Goal: Information Seeking & Learning: Learn about a topic

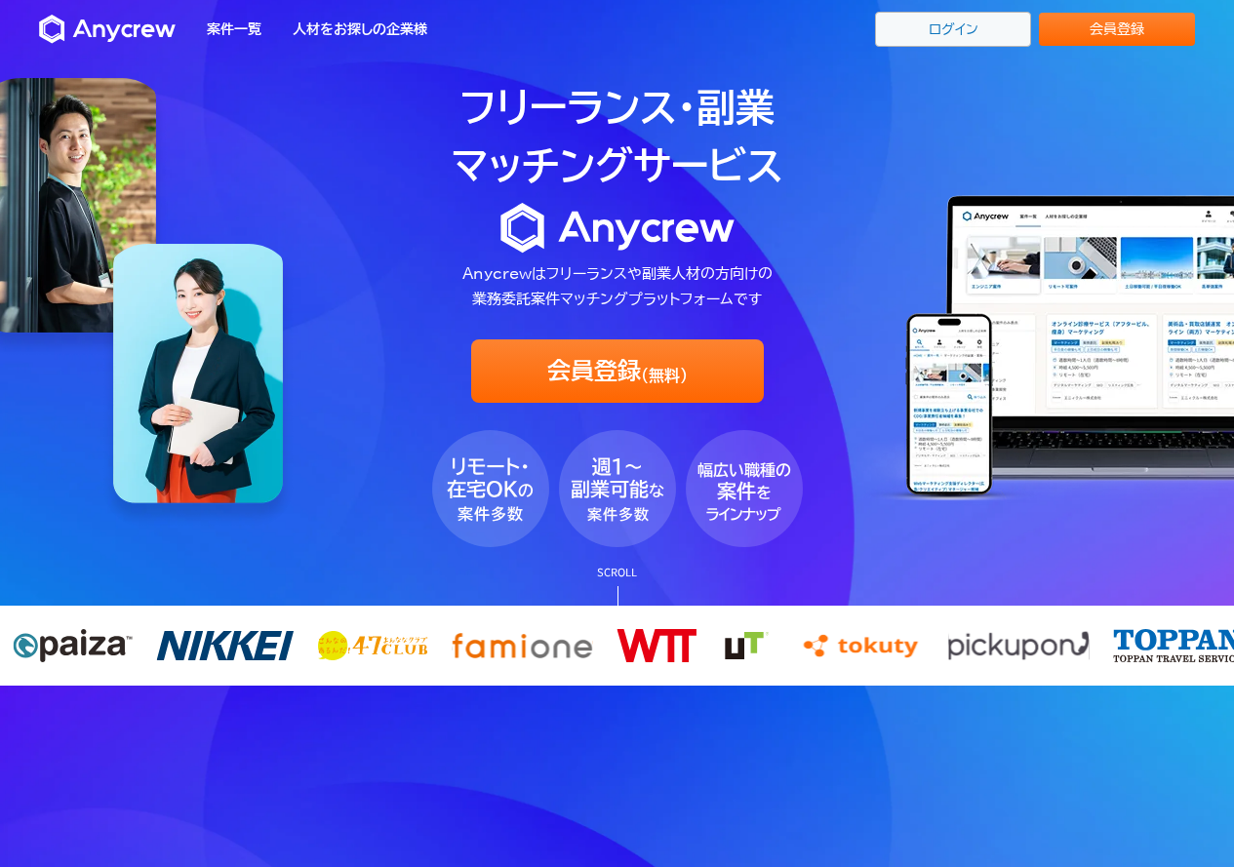
click at [992, 33] on link "ログイン" at bounding box center [953, 29] width 156 height 35
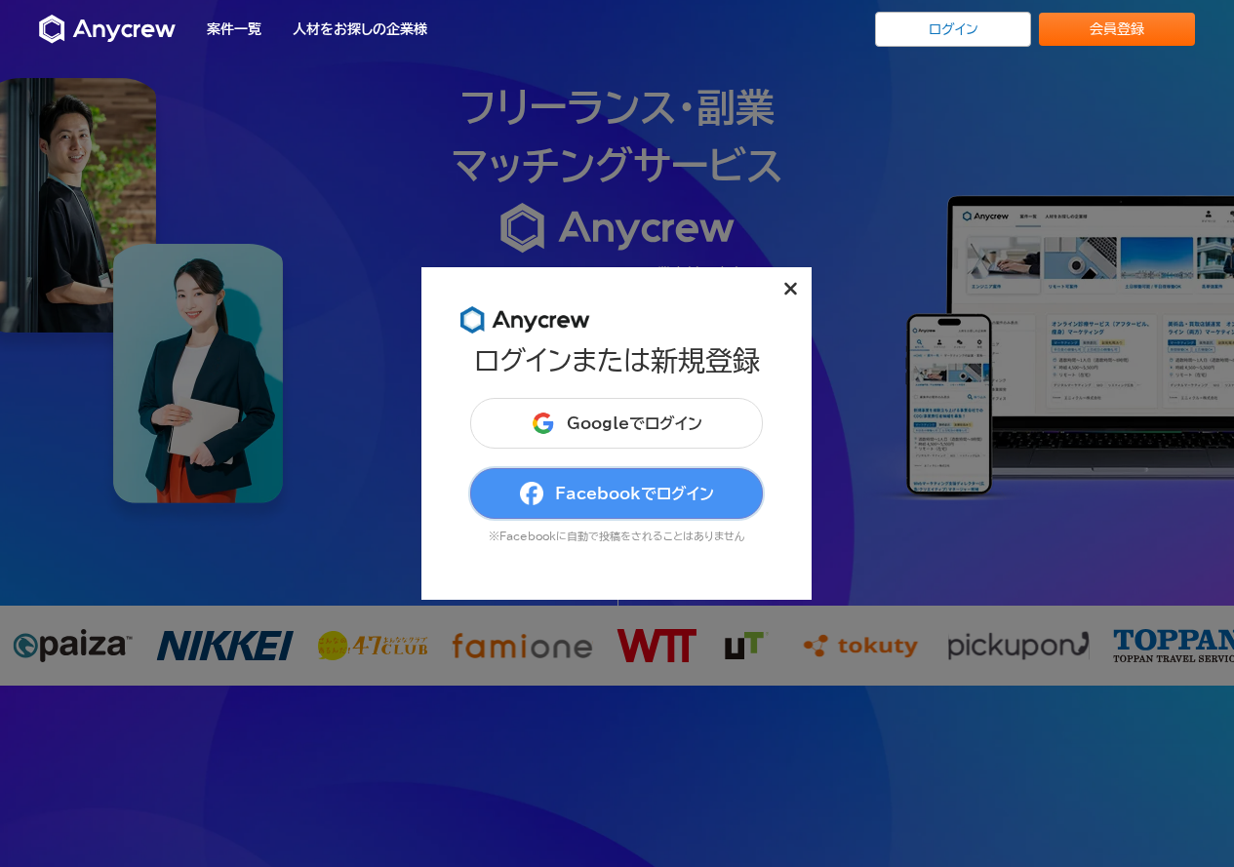
click at [634, 481] on button "Facebookでログイン" at bounding box center [616, 493] width 293 height 51
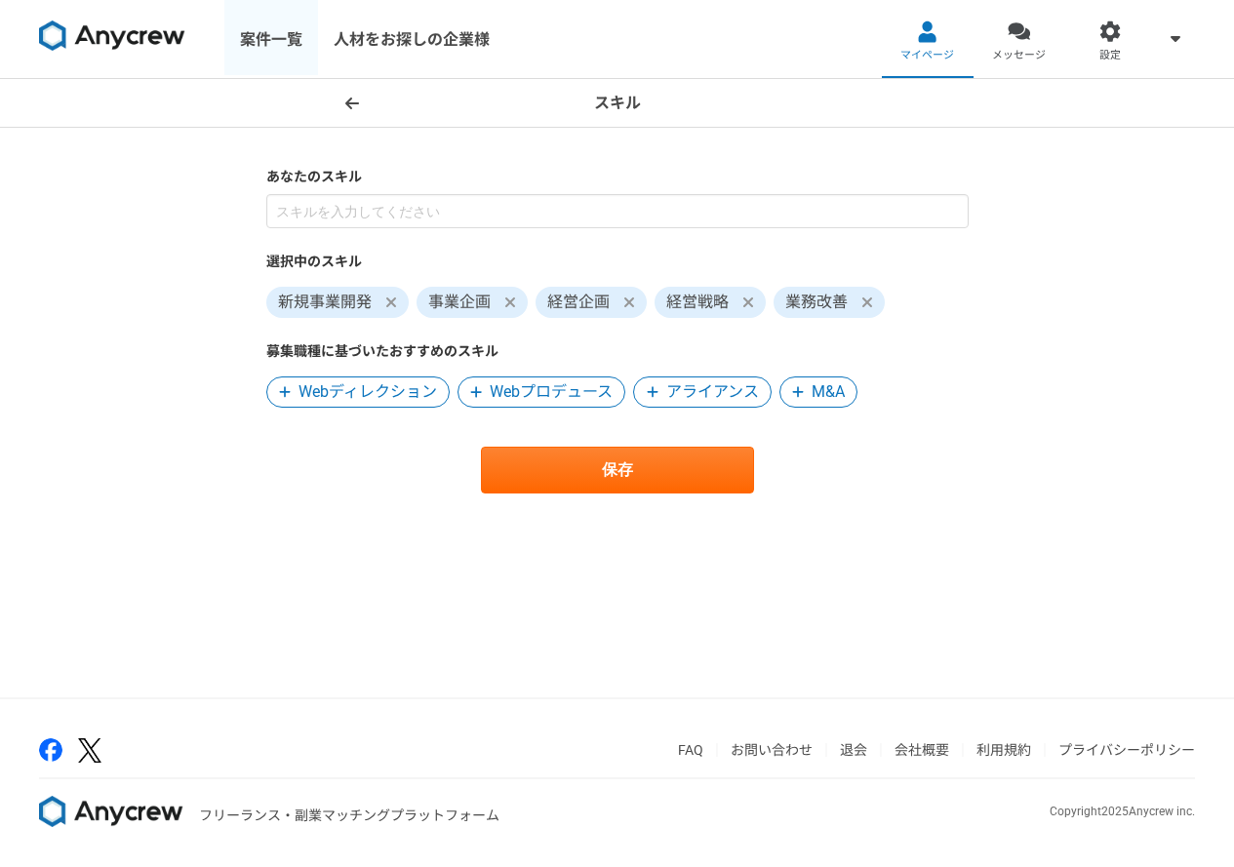
click at [253, 42] on link "案件一覧" at bounding box center [271, 39] width 94 height 78
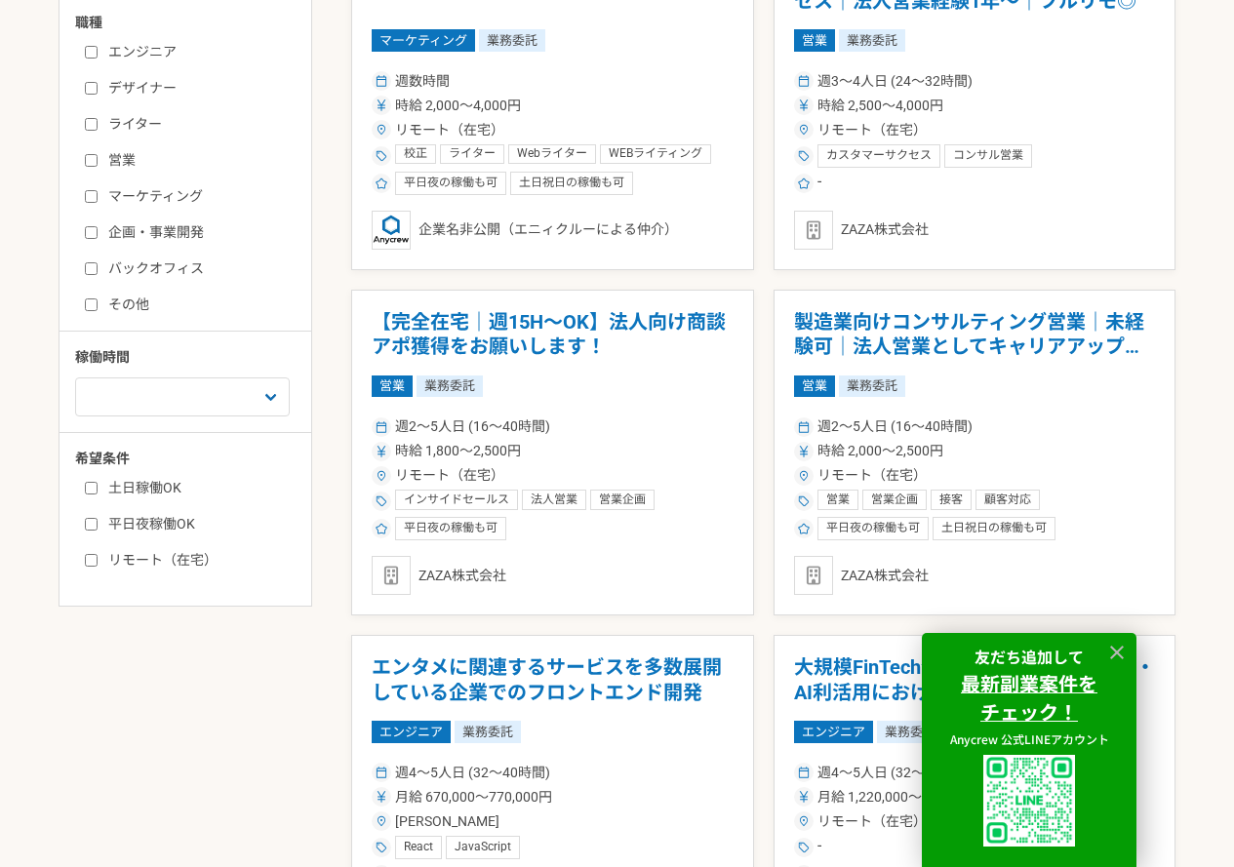
scroll to position [488, 0]
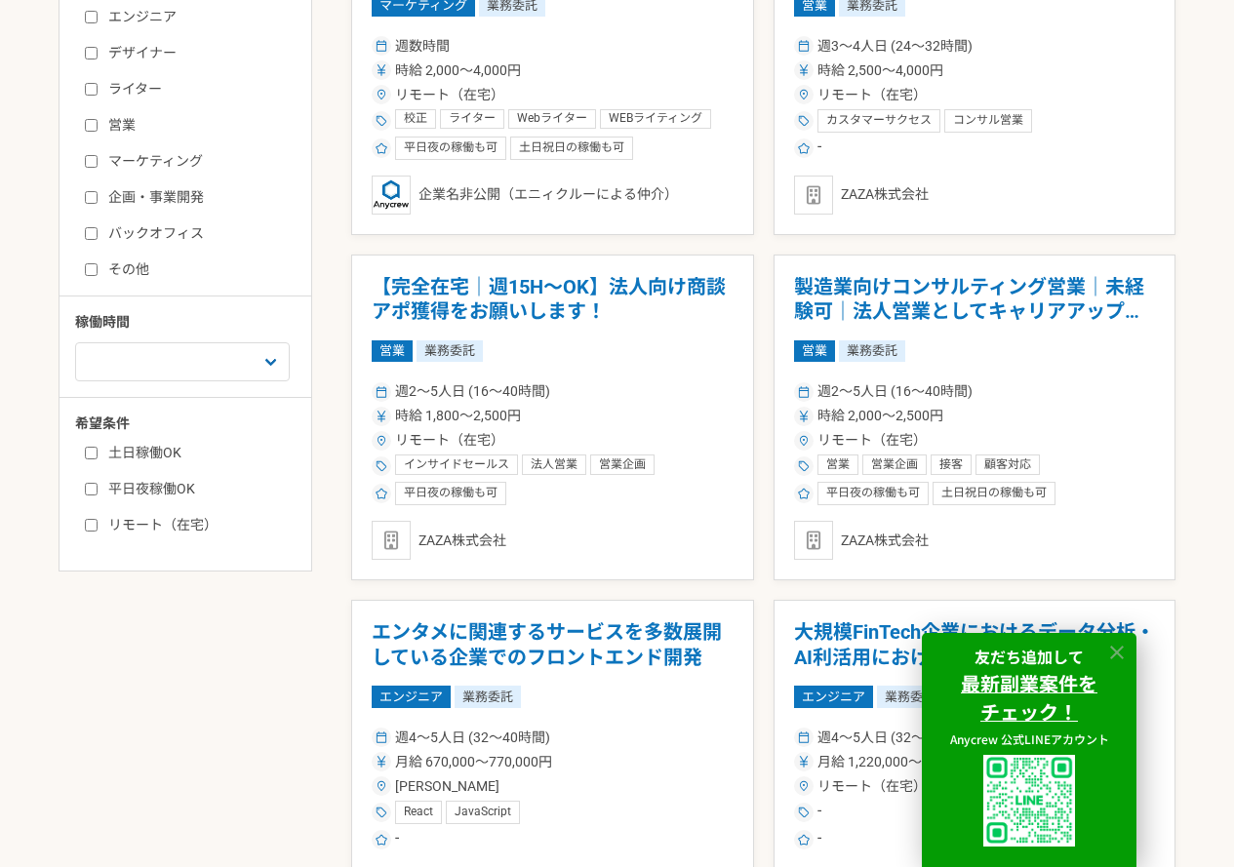
click at [1121, 649] on icon at bounding box center [1117, 653] width 14 height 14
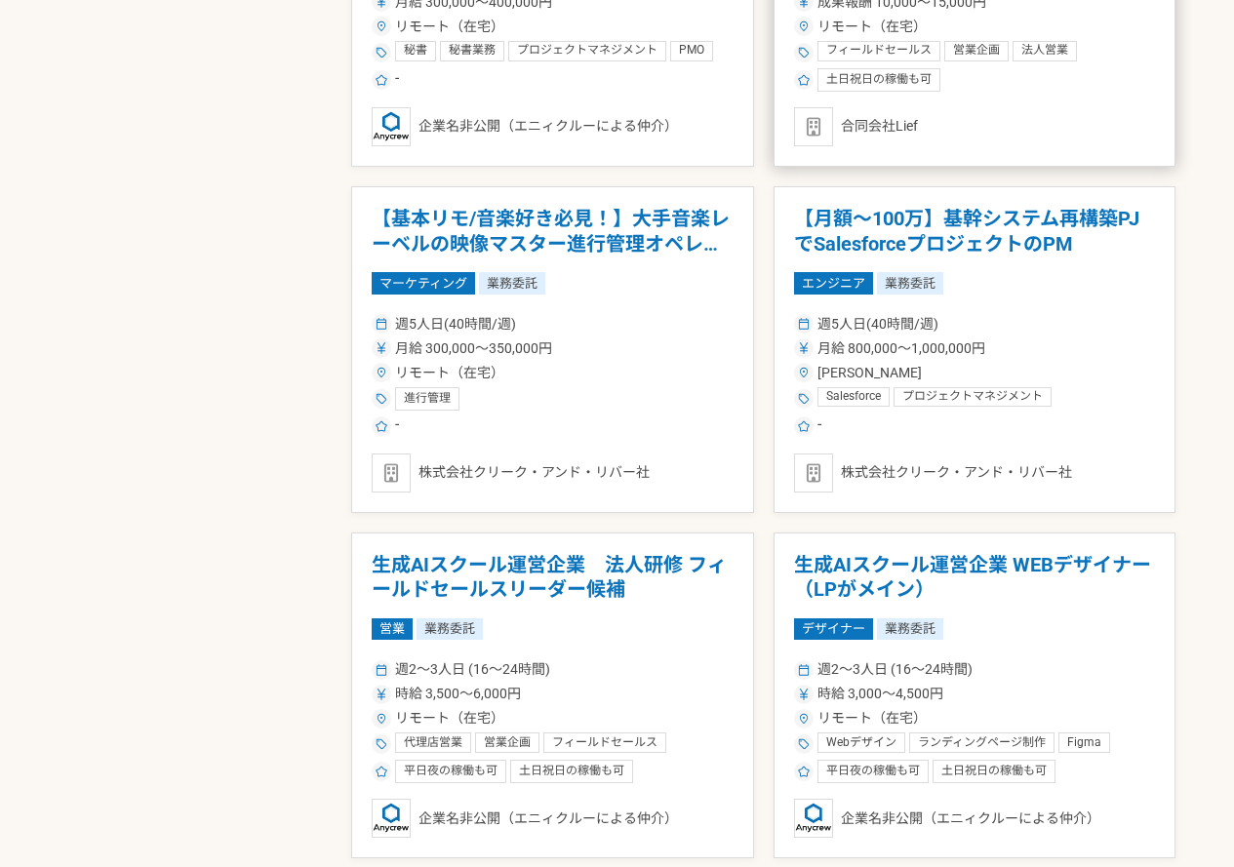
scroll to position [3121, 0]
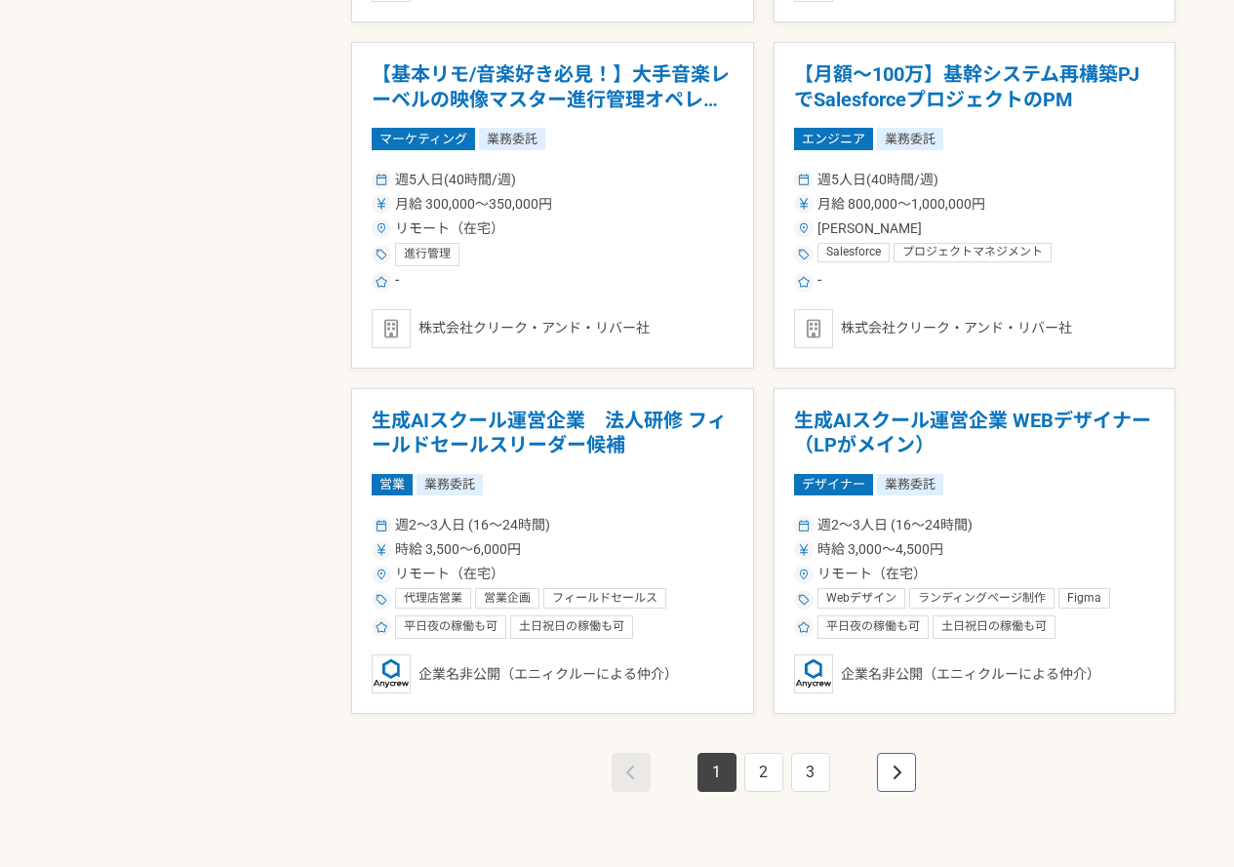
click at [891, 759] on link "pagination" at bounding box center [896, 772] width 39 height 39
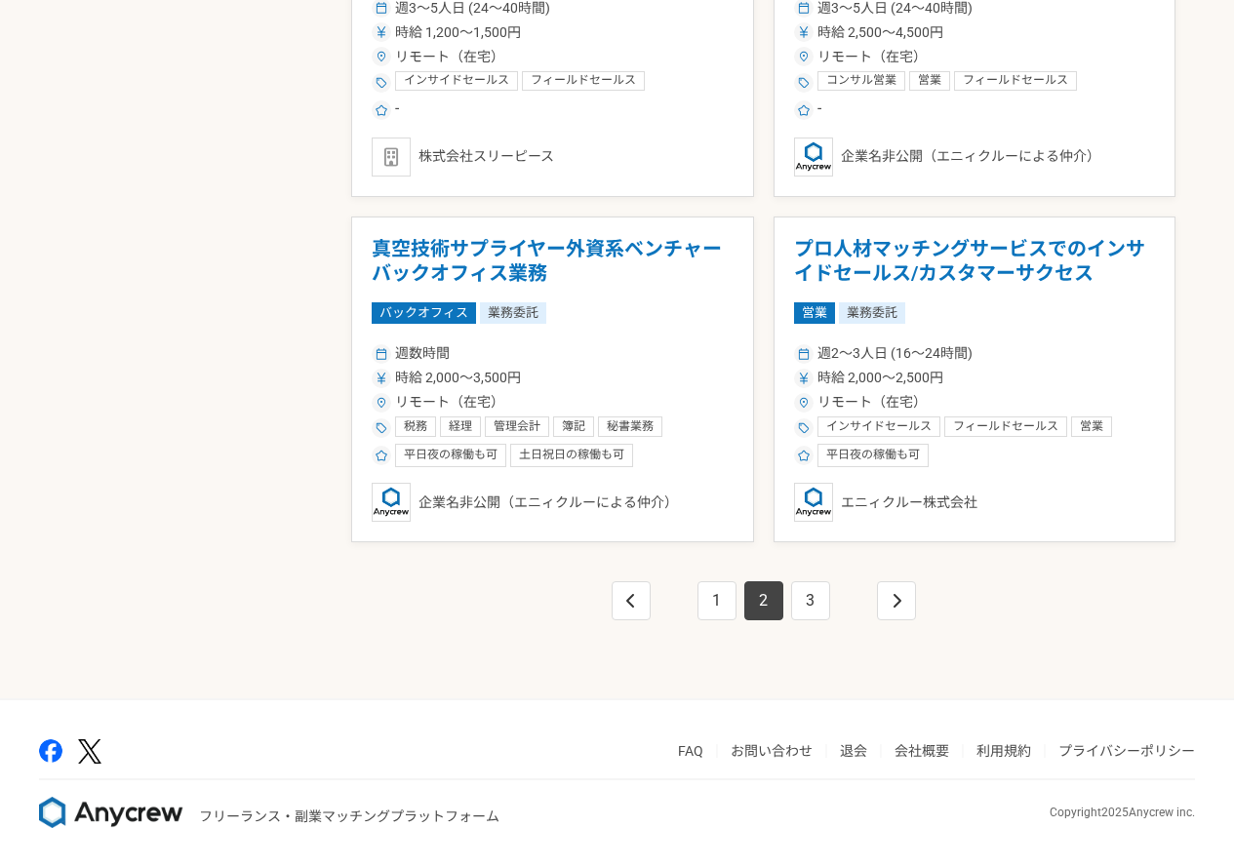
scroll to position [3294, 0]
click at [822, 612] on link "3" at bounding box center [810, 599] width 39 height 39
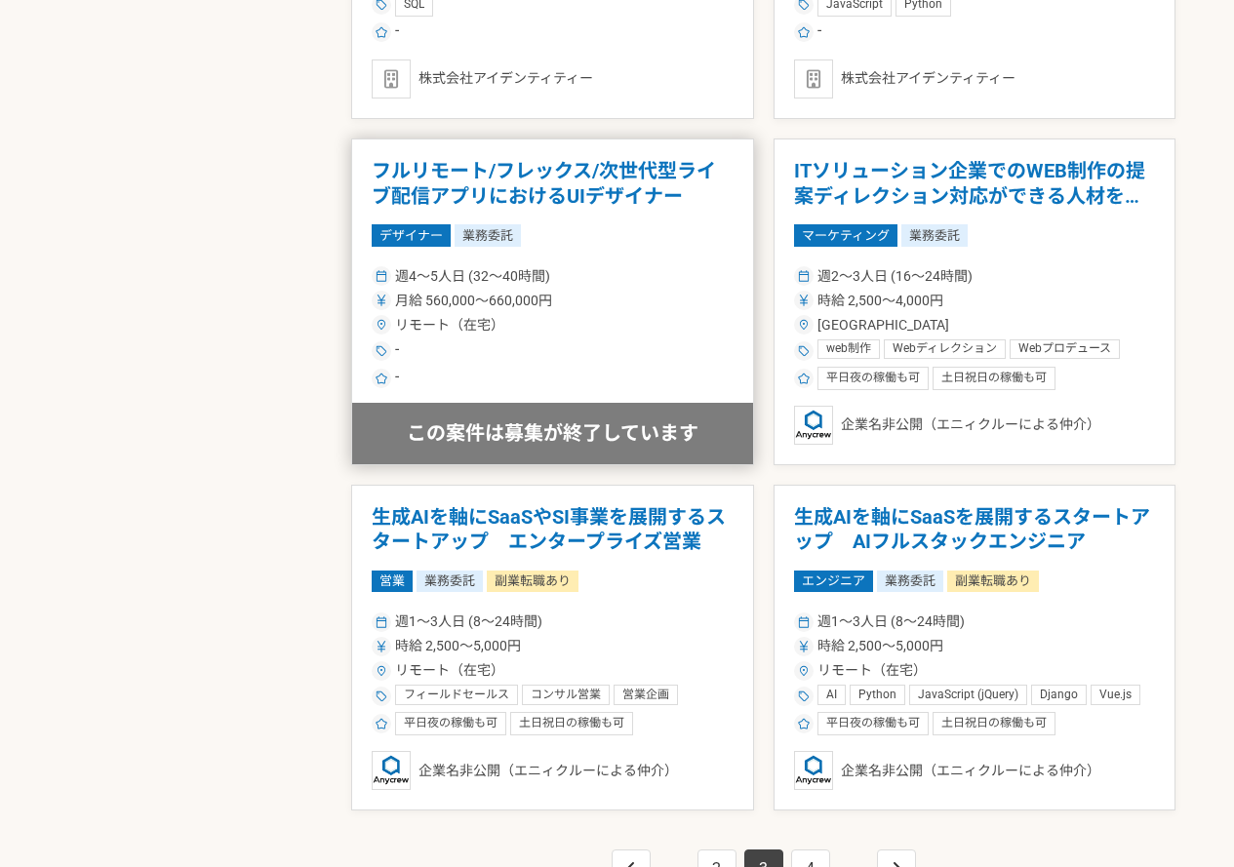
scroll to position [3121, 0]
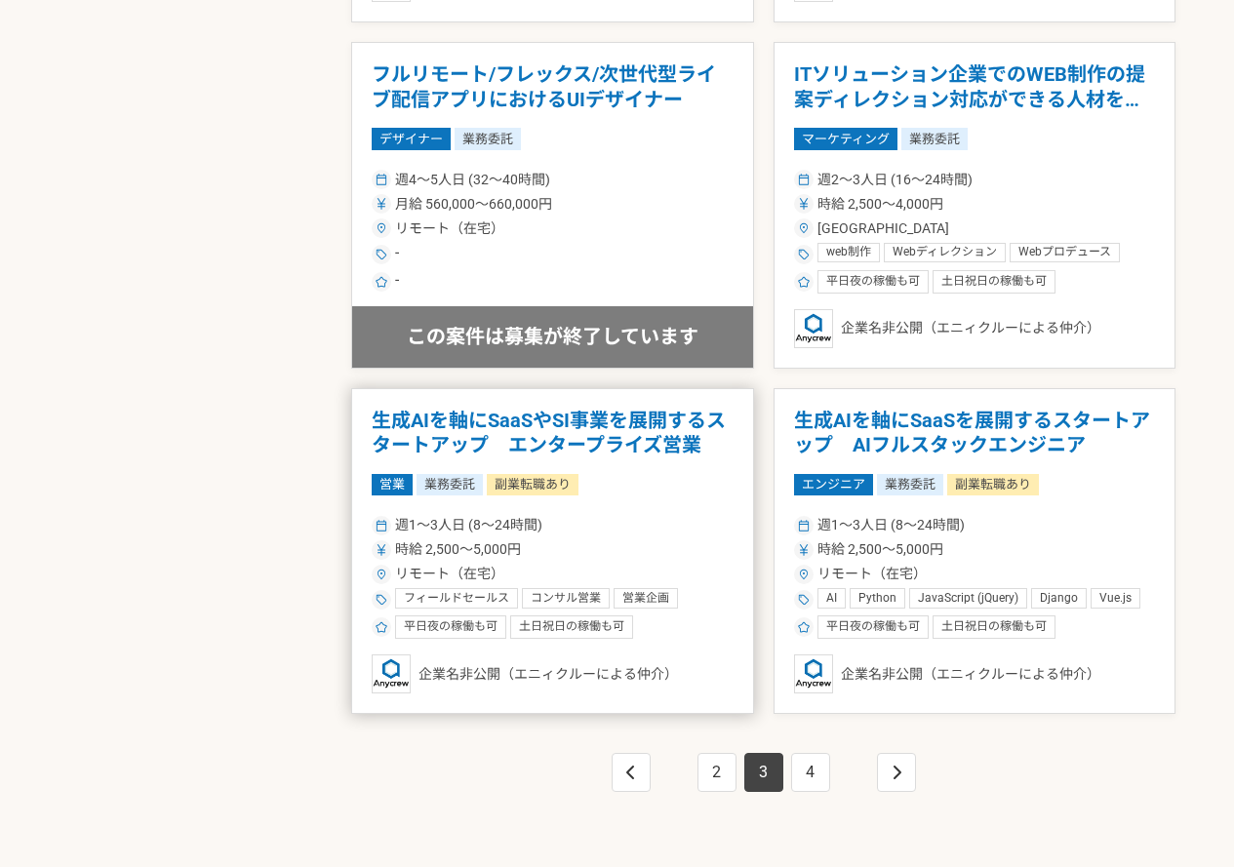
click at [590, 434] on h1 "生成AIを軸にSaaSやSI事業を展開するスタートアップ　エンタープライズ営業" at bounding box center [553, 434] width 362 height 50
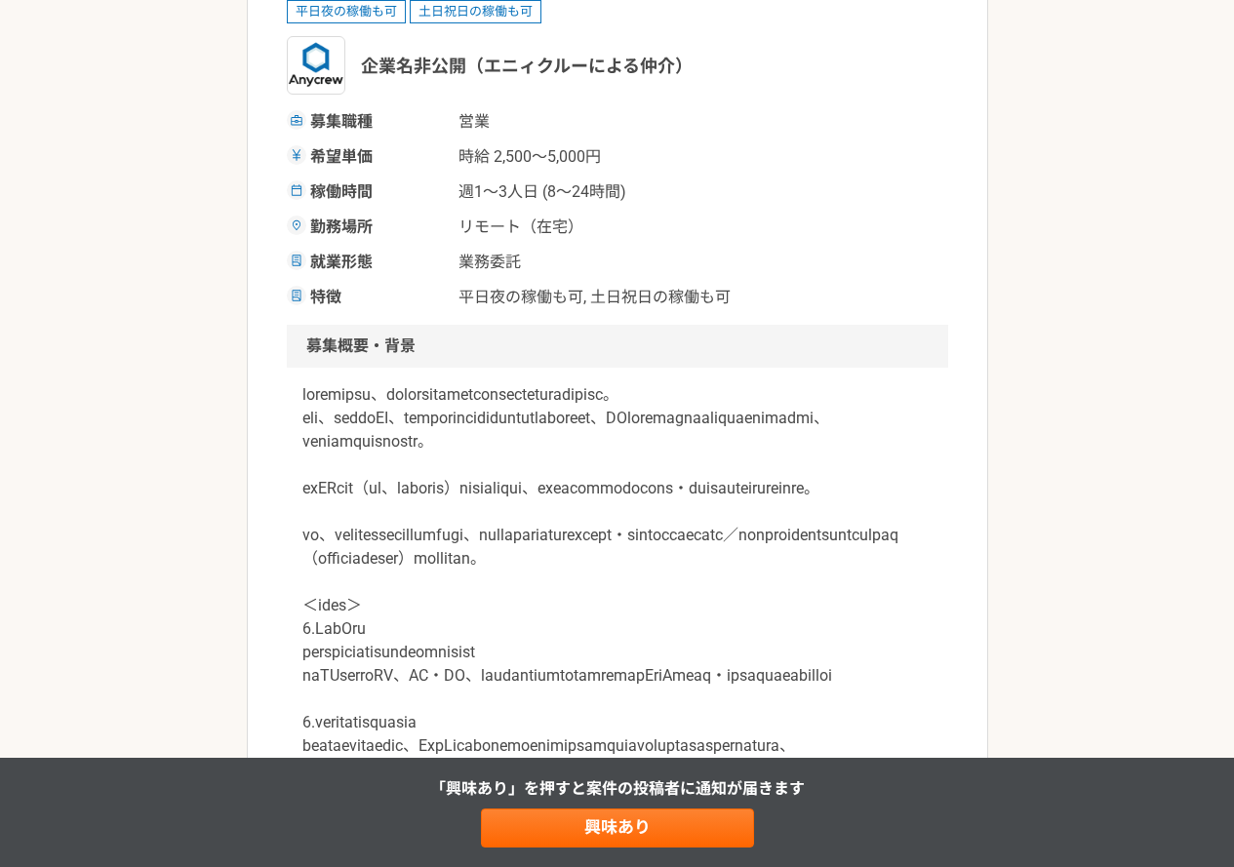
scroll to position [293, 0]
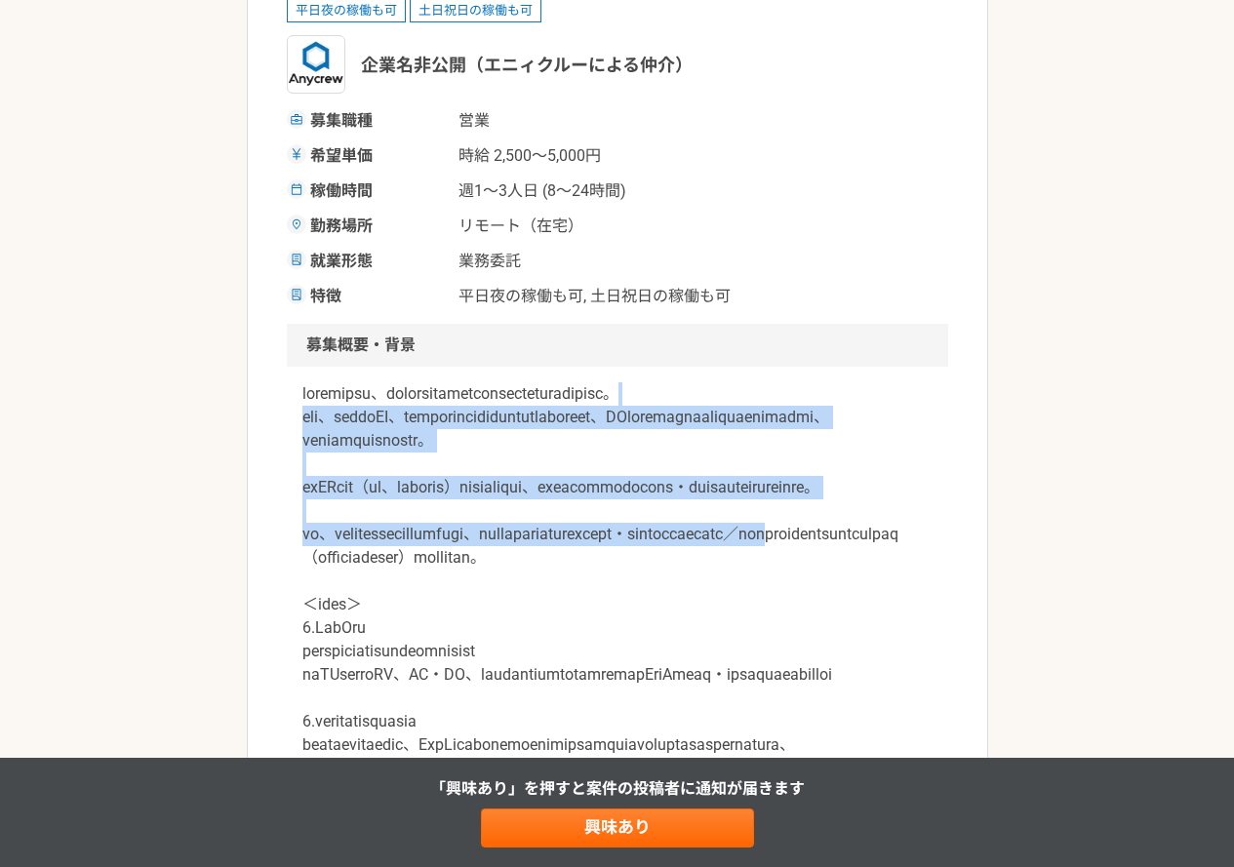
drag, startPoint x: 515, startPoint y: 415, endPoint x: 620, endPoint y: 609, distance: 220.0
click at [620, 609] on p at bounding box center [617, 826] width 630 height 889
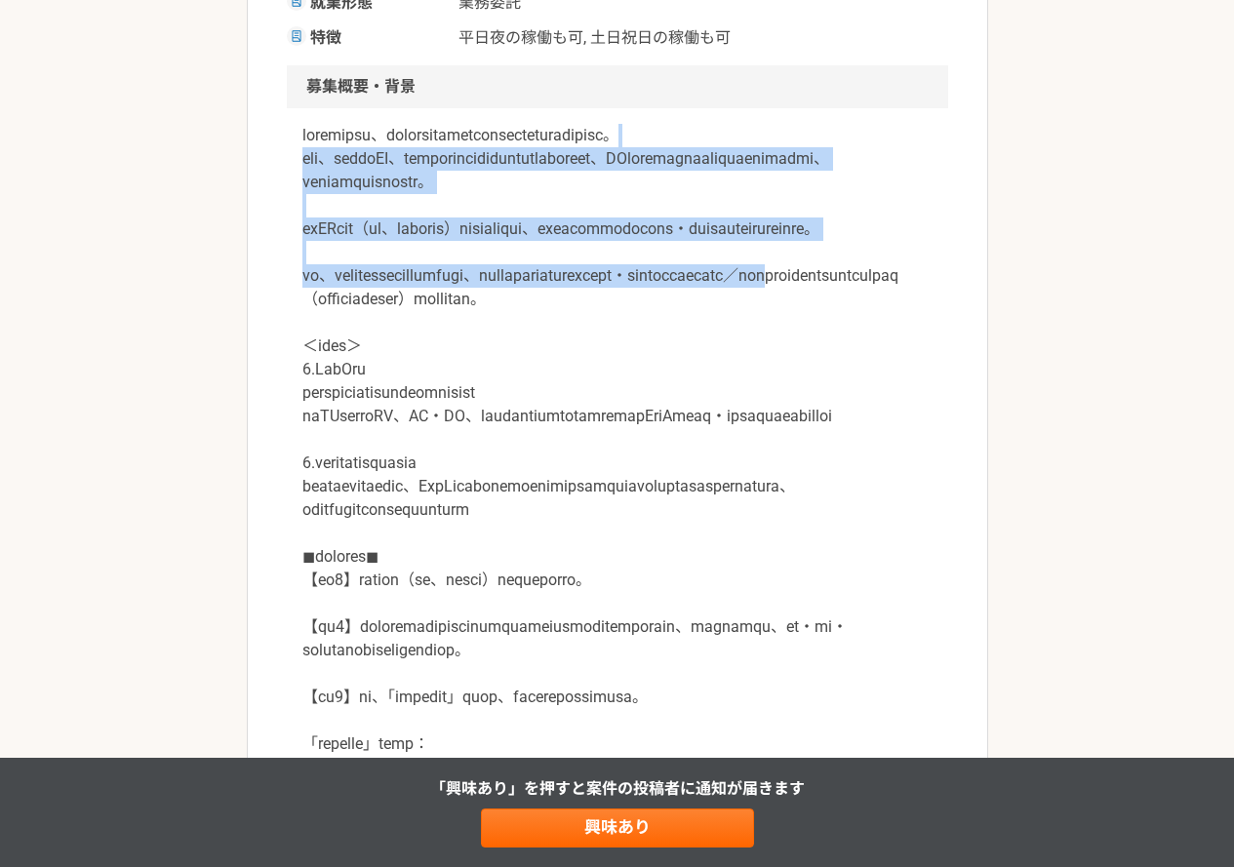
scroll to position [585, 0]
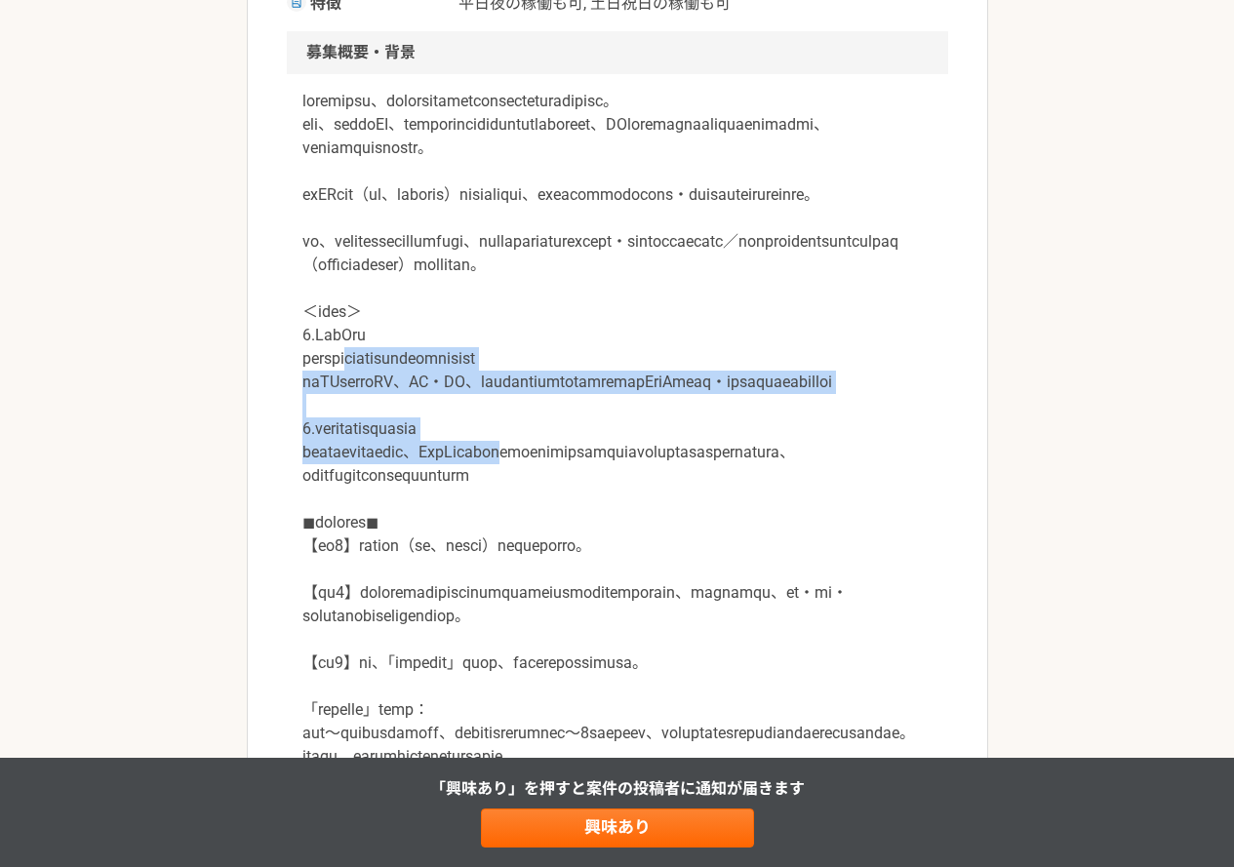
drag, startPoint x: 397, startPoint y: 431, endPoint x: 656, endPoint y: 552, distance: 286.2
click at [656, 552] on p at bounding box center [617, 534] width 630 height 889
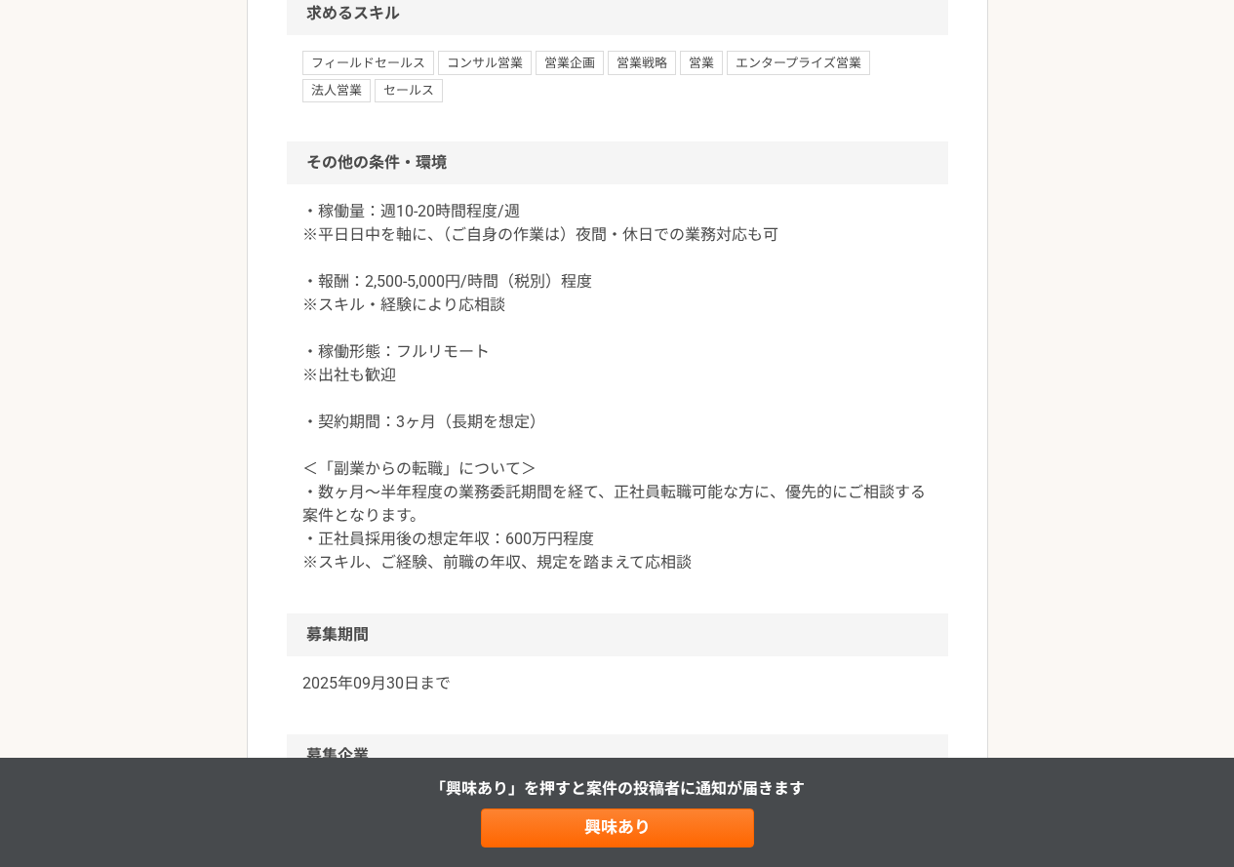
scroll to position [2438, 0]
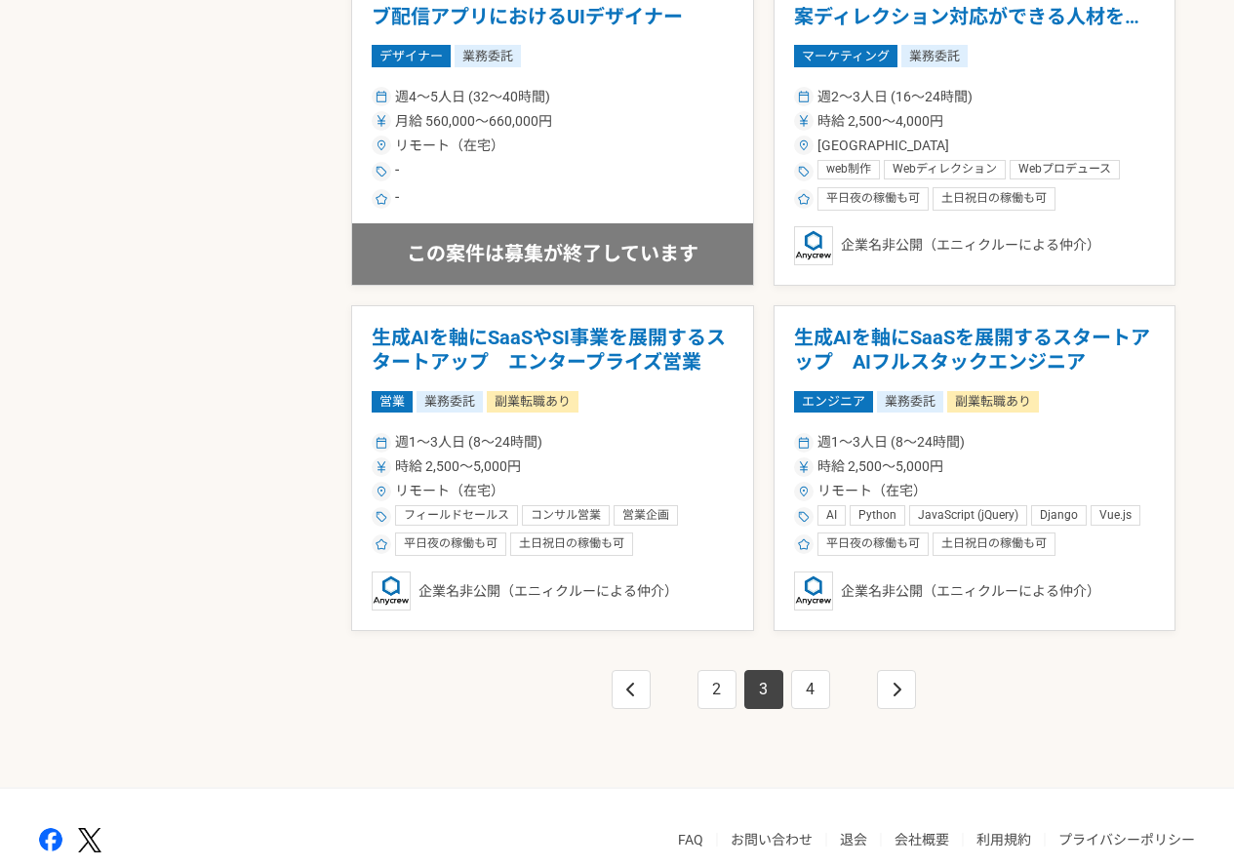
scroll to position [3294, 0]
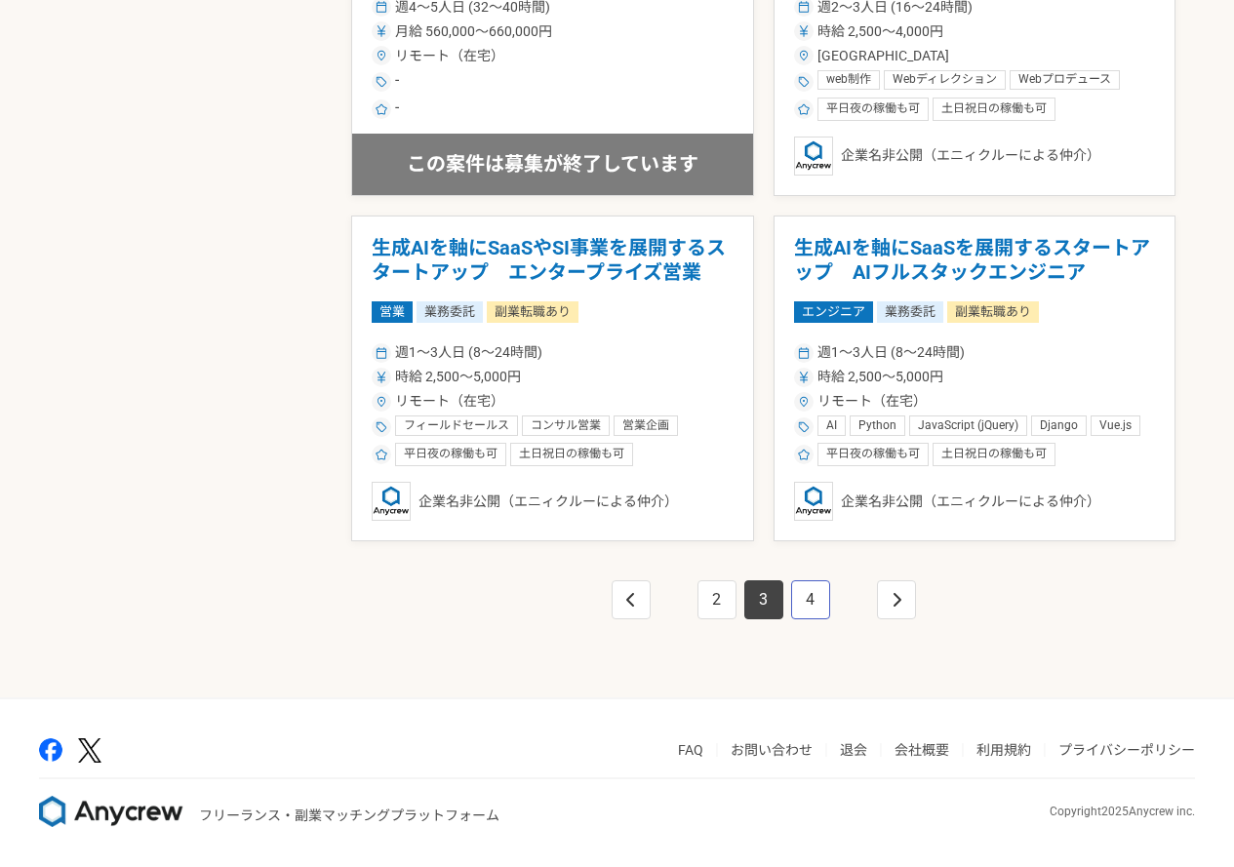
click at [803, 603] on link "4" at bounding box center [810, 599] width 39 height 39
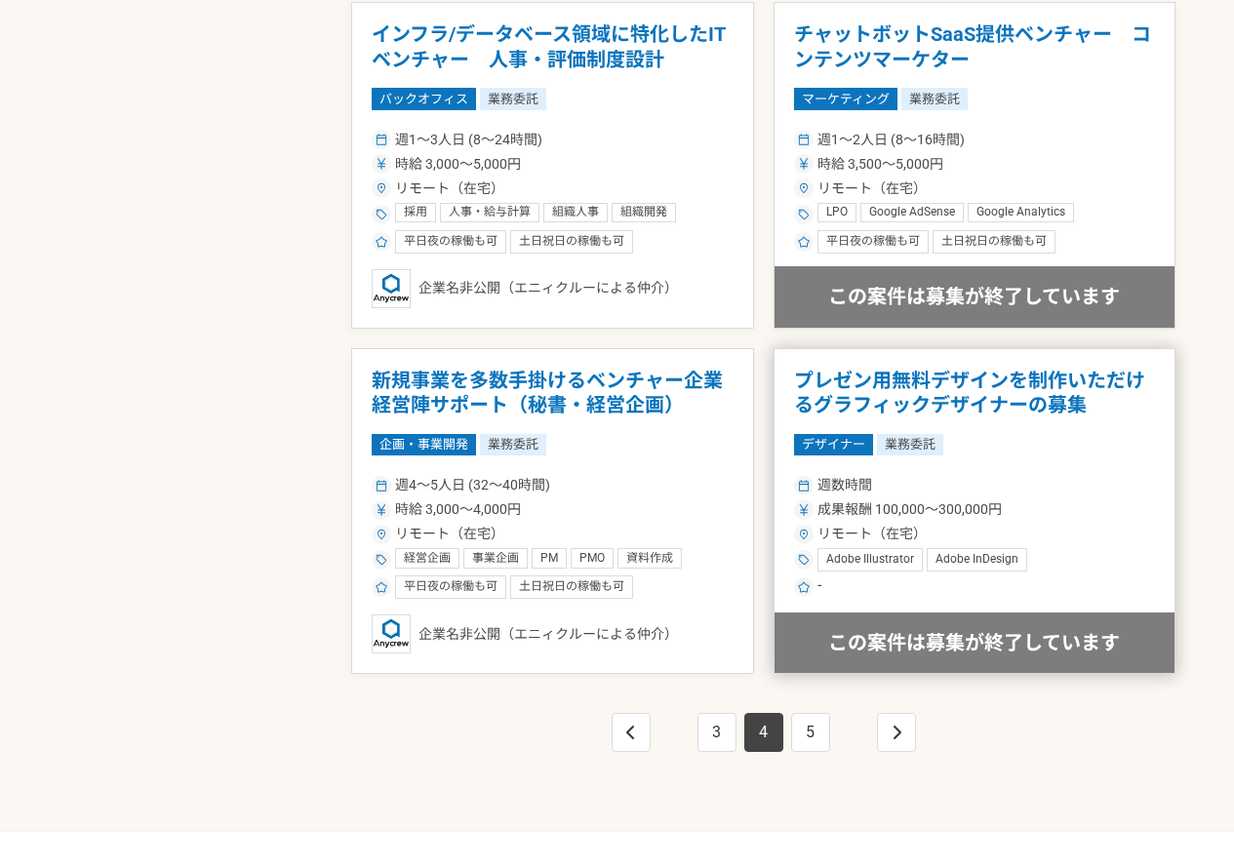
scroll to position [3294, 0]
